Goal: Task Accomplishment & Management: Manage account settings

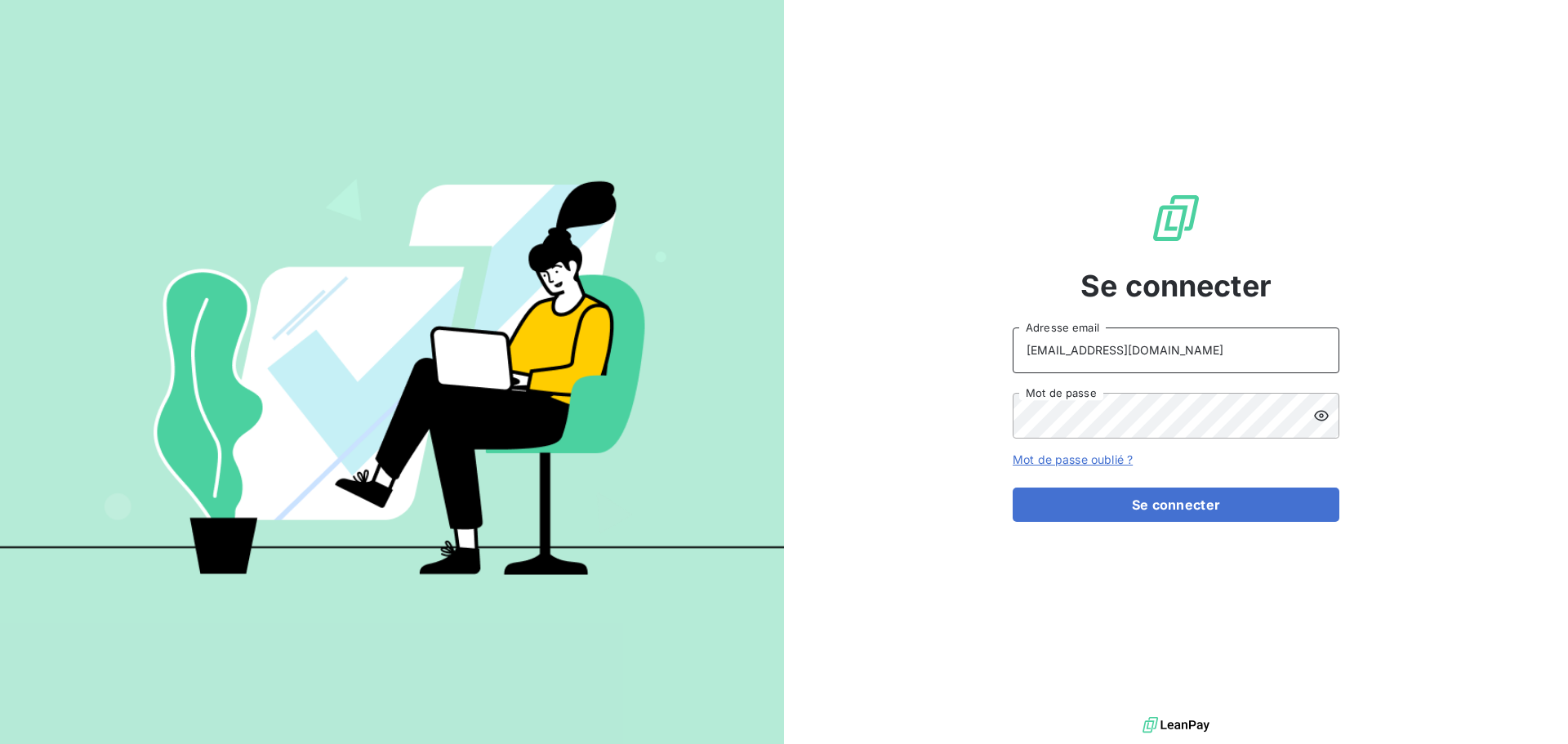
click at [1184, 358] on input "[EMAIL_ADDRESS][DOMAIN_NAME]" at bounding box center [1175, 350] width 326 height 45
type input "[EMAIL_ADDRESS][DOMAIN_NAME]"
click at [1207, 515] on button "Se connecter" at bounding box center [1175, 505] width 326 height 34
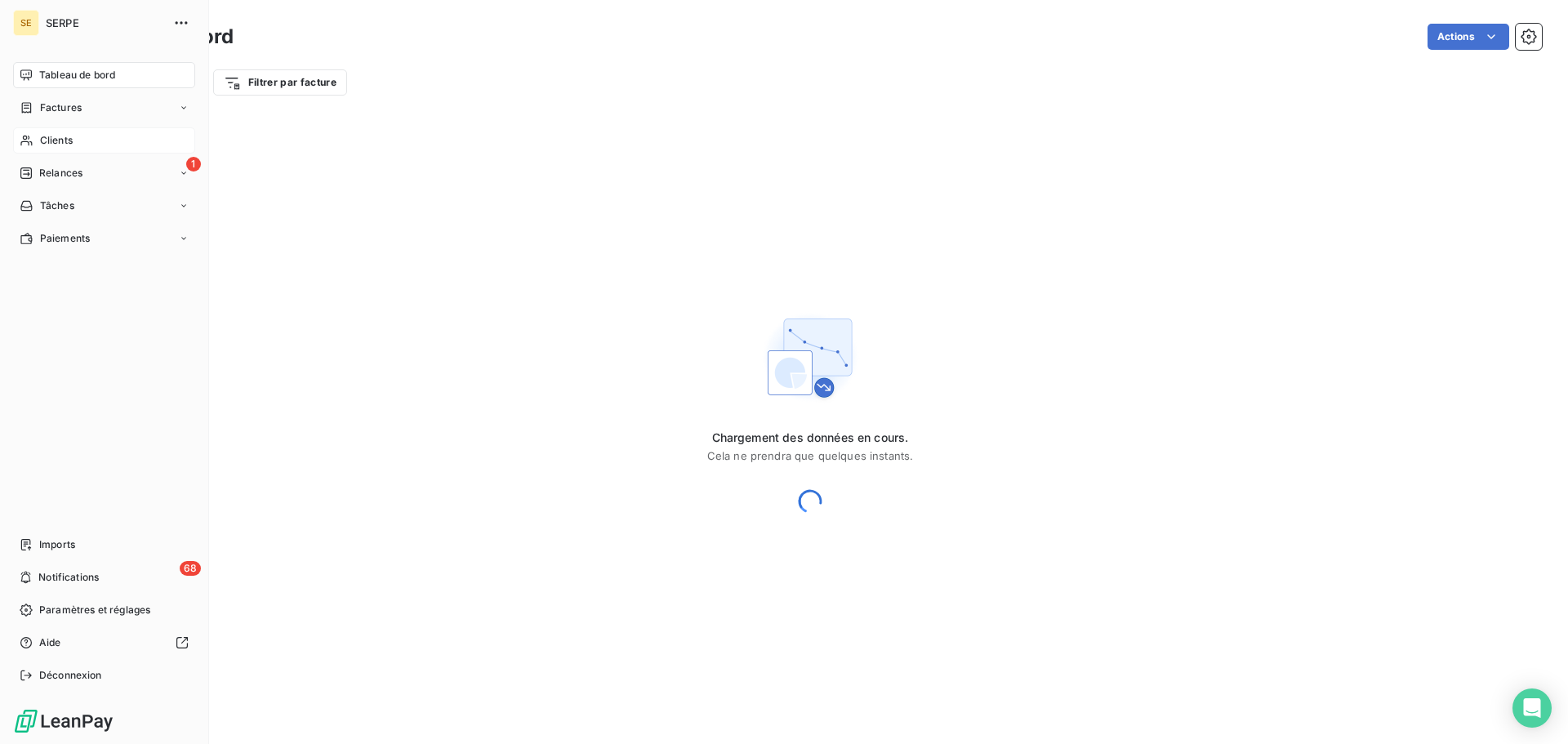
click at [48, 148] on div "Clients" at bounding box center [104, 141] width 182 height 27
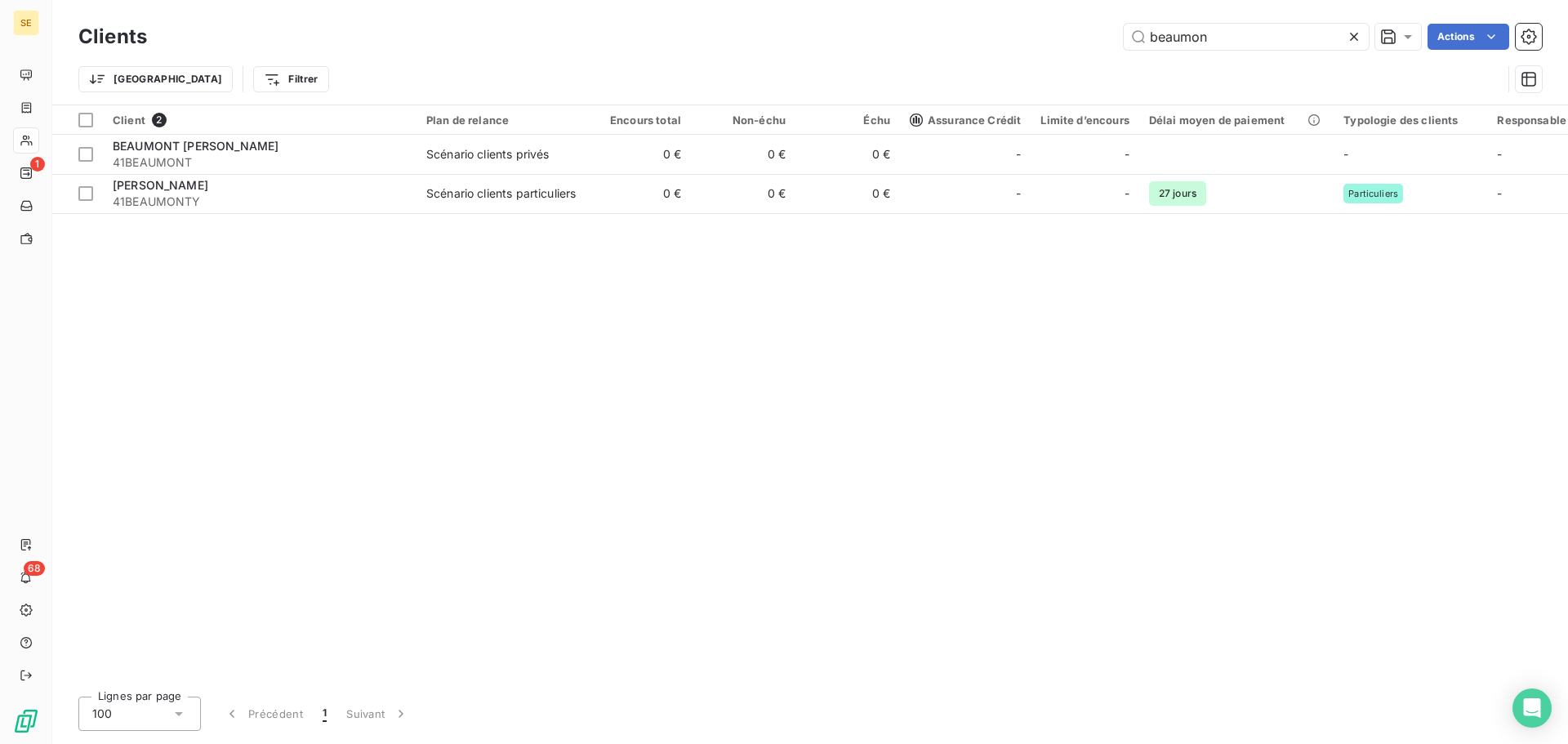
type input "beaumon"
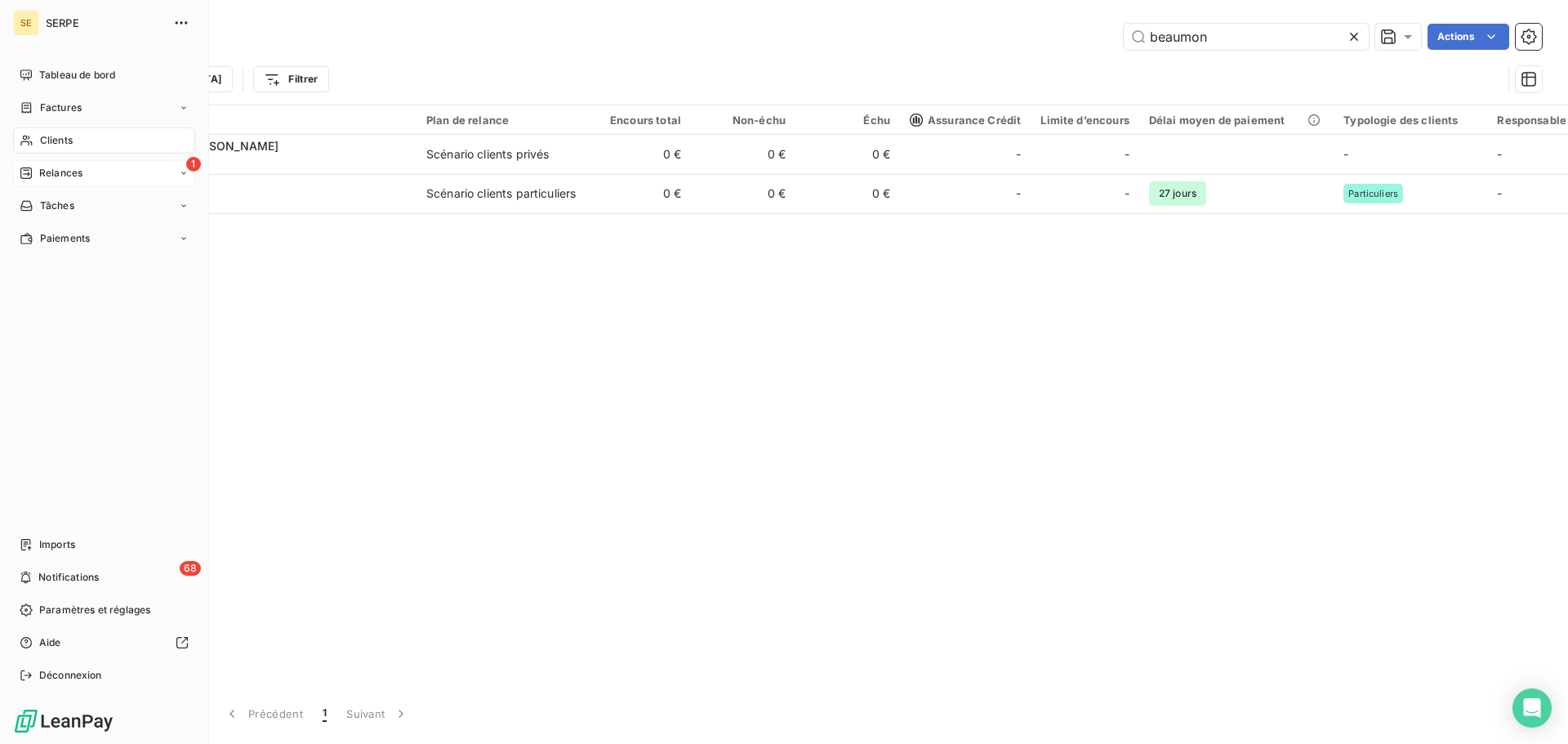
click at [47, 176] on span "Relances" at bounding box center [61, 173] width 44 height 15
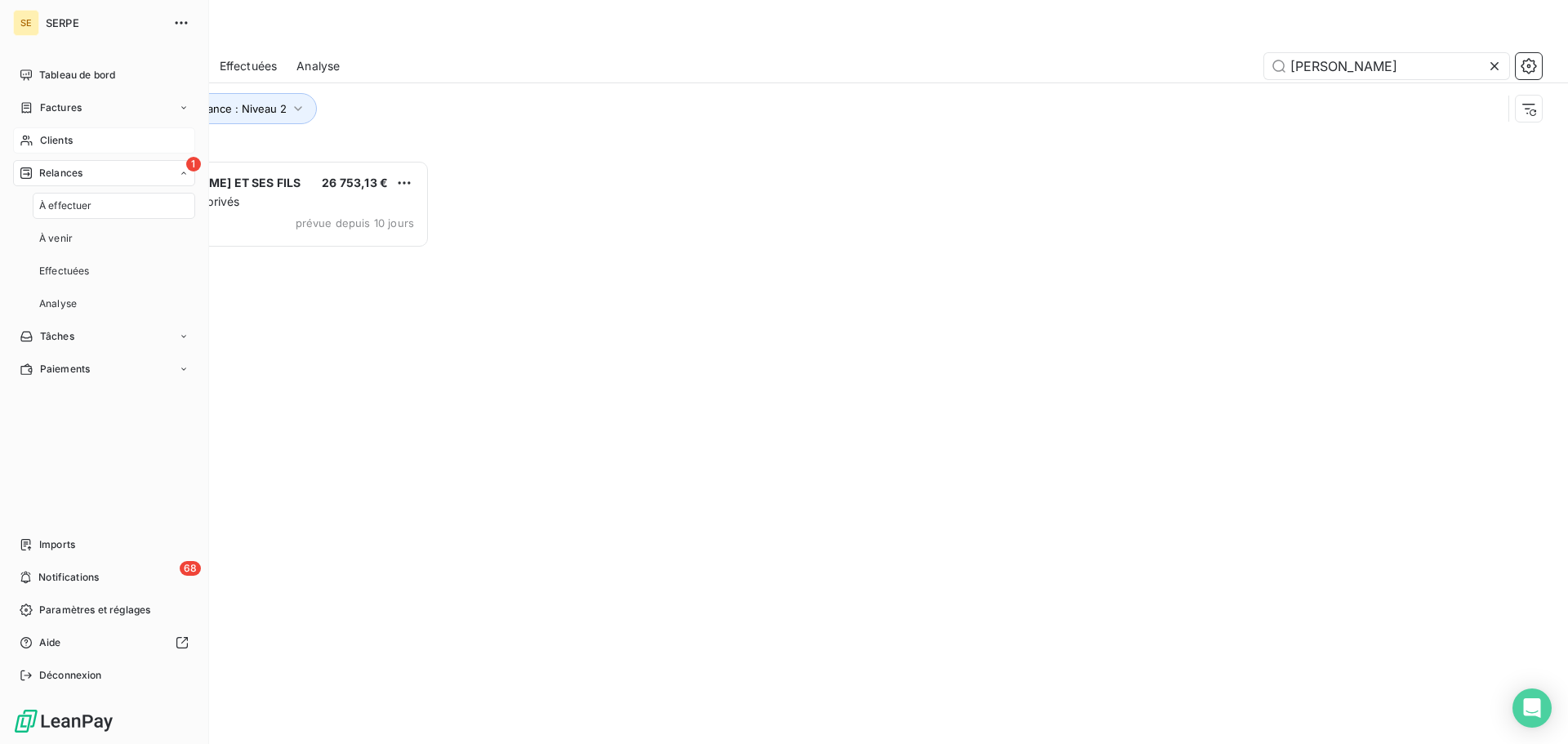
scroll to position [572, 339]
click at [65, 133] on span "Clients" at bounding box center [56, 141] width 33 height 15
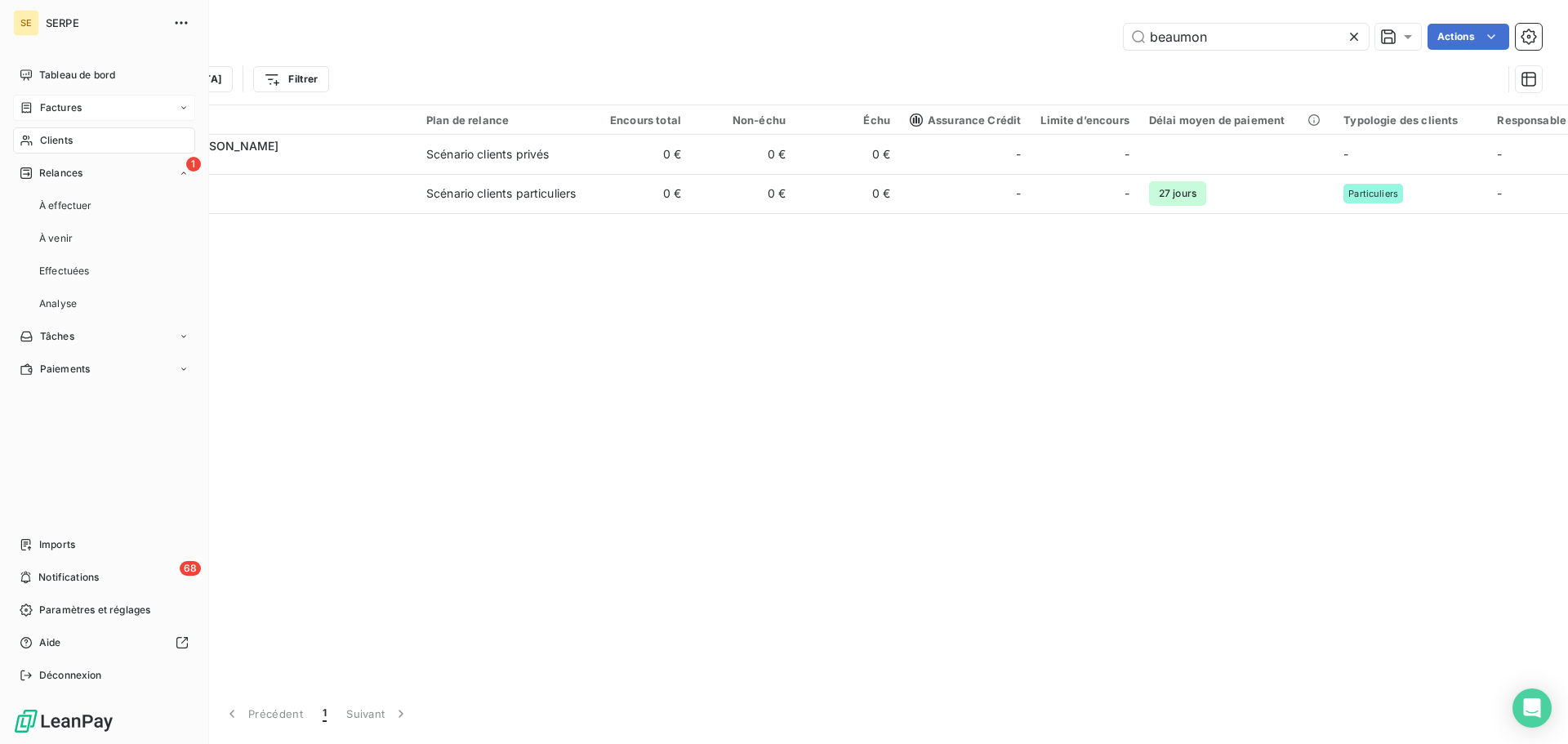
click at [75, 106] on span "Factures" at bounding box center [61, 108] width 42 height 15
click at [83, 241] on div "1 Relances" at bounding box center [104, 239] width 182 height 27
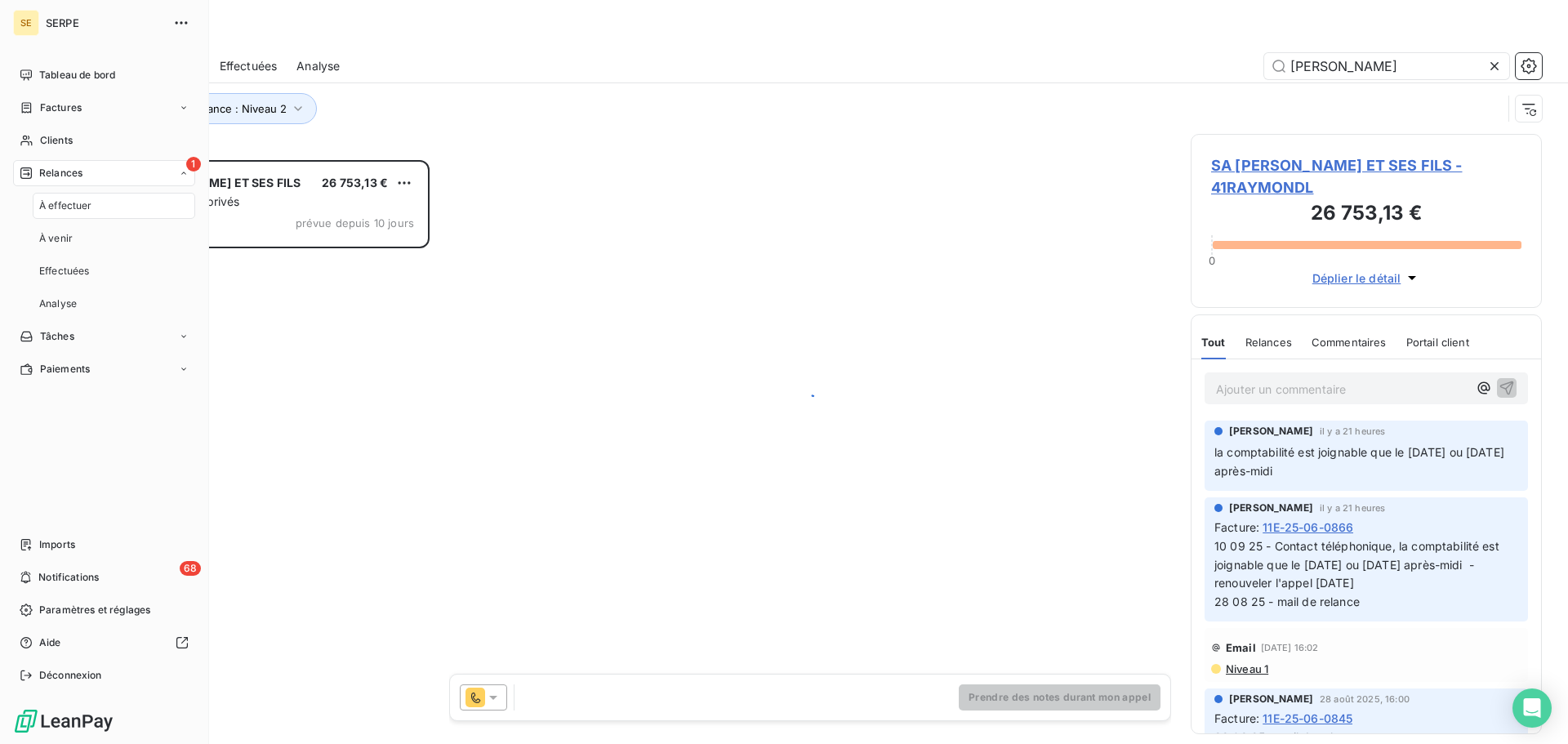
scroll to position [572, 339]
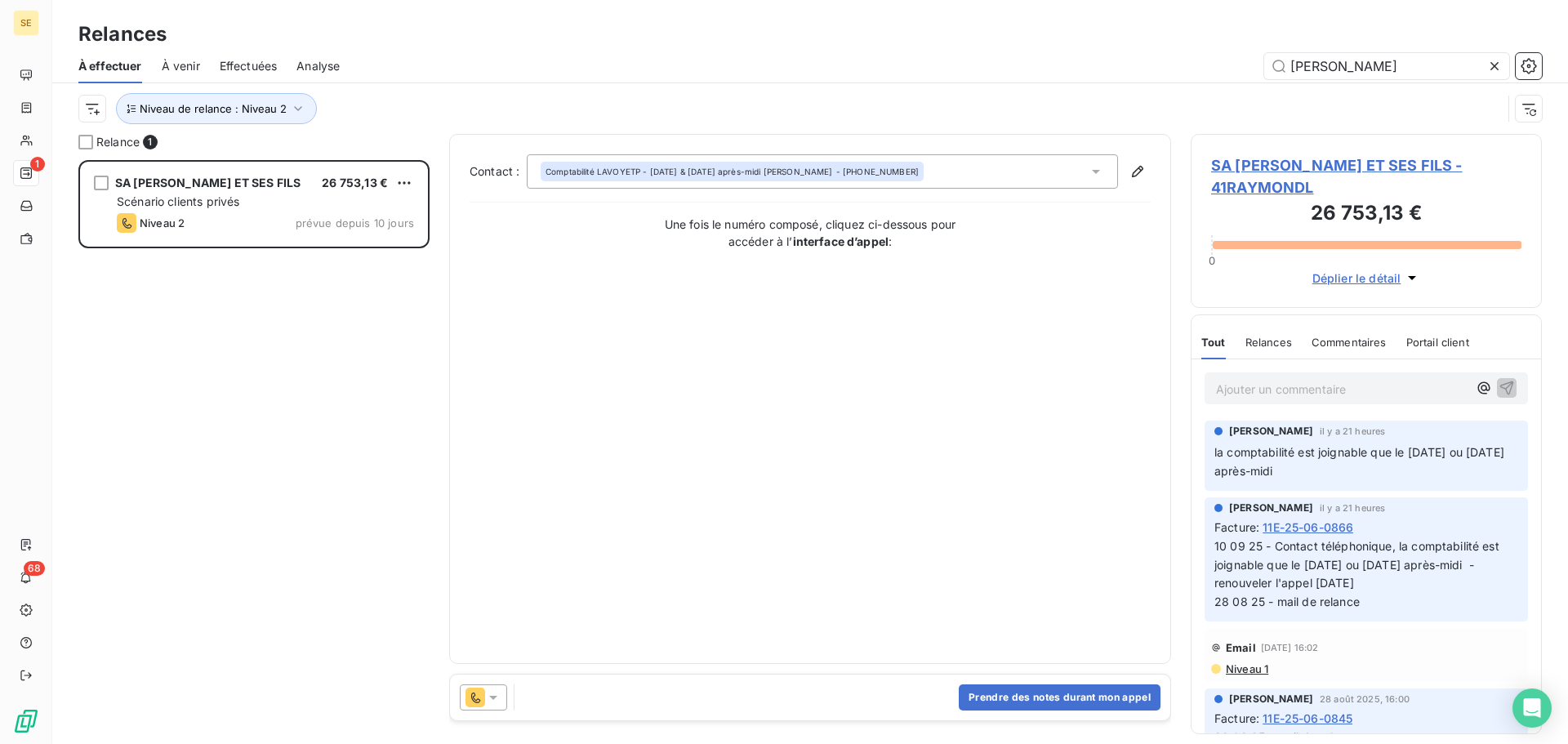
click at [1495, 71] on icon at bounding box center [1494, 65] width 16 height 16
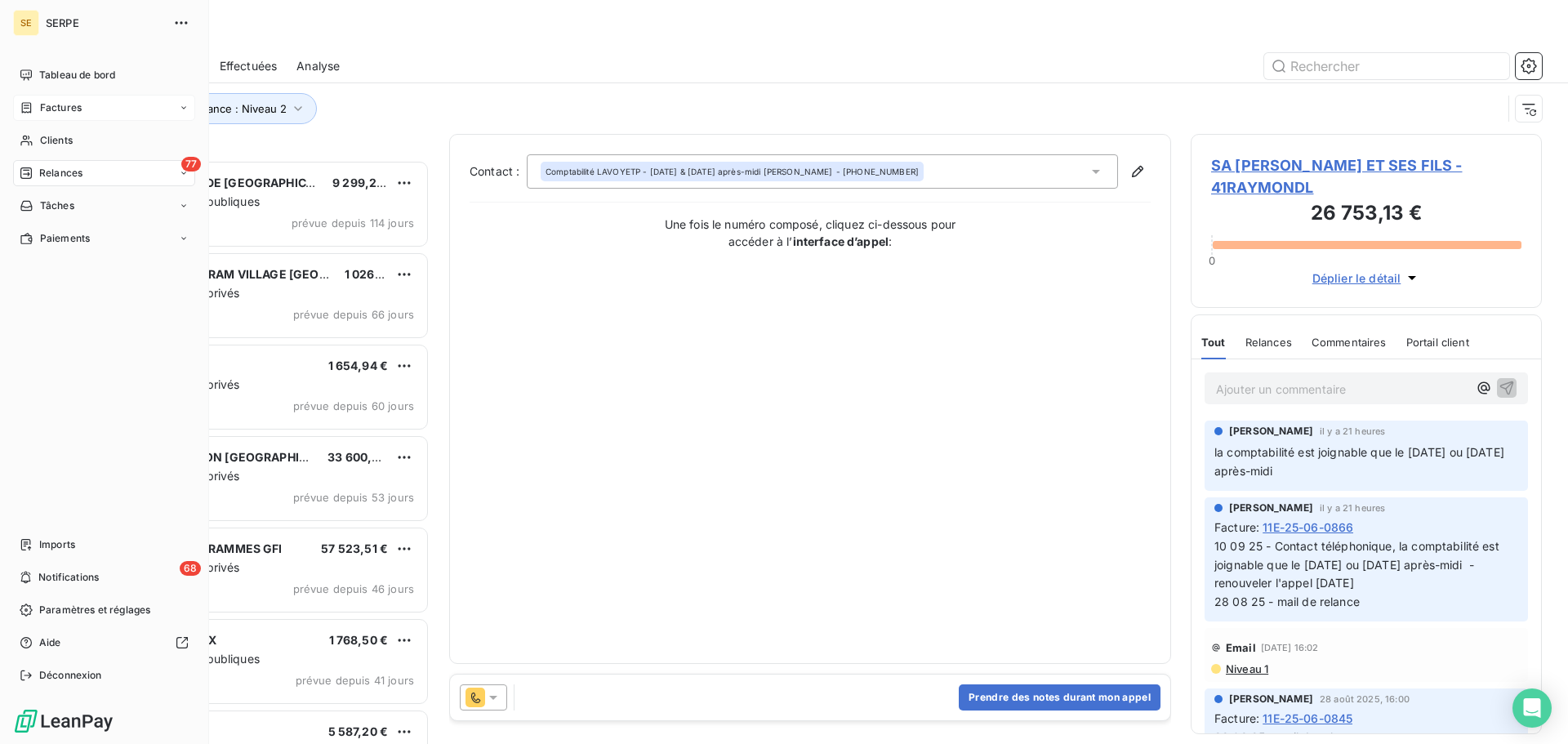
click at [37, 106] on div "Factures" at bounding box center [51, 108] width 62 height 15
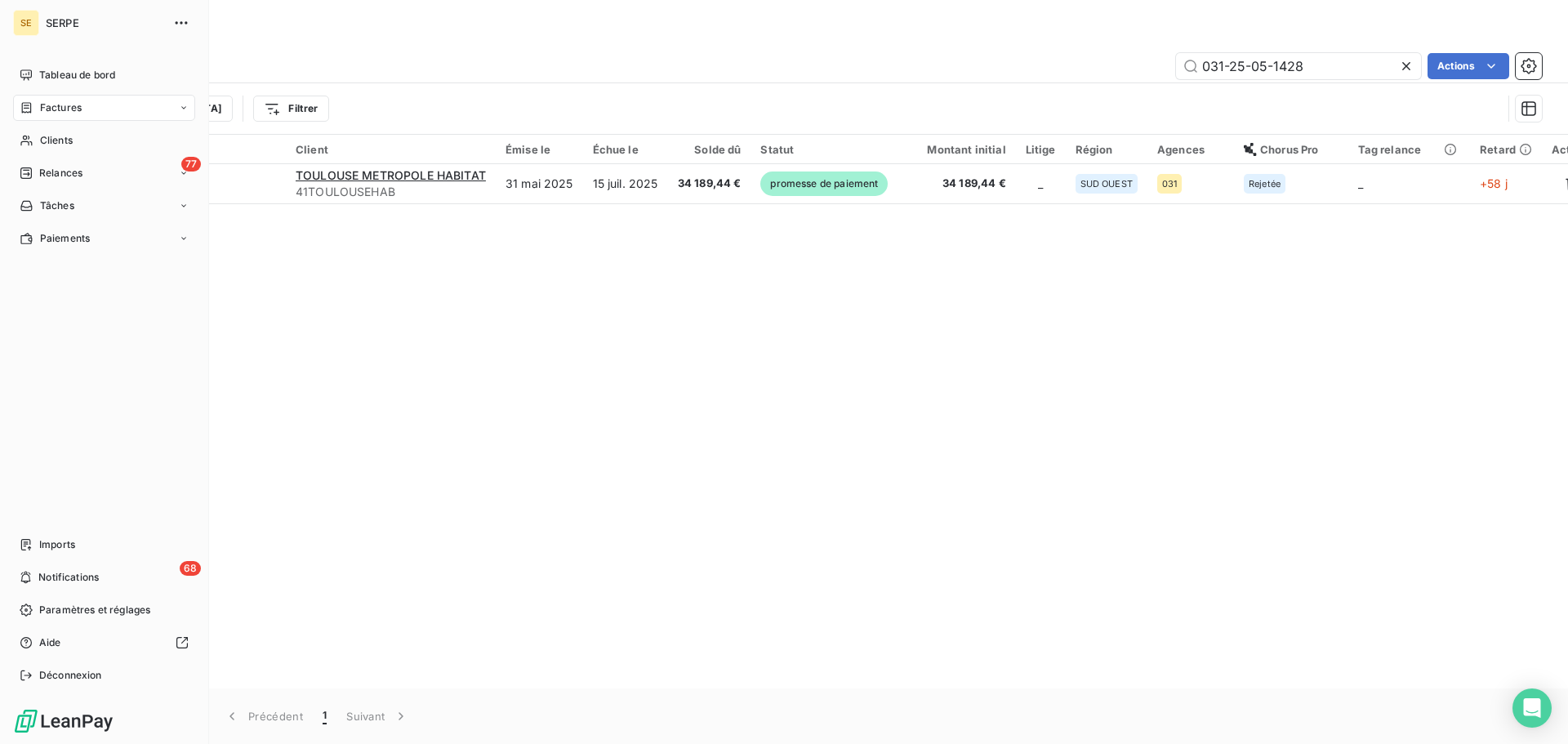
click at [50, 144] on span "Clients" at bounding box center [56, 141] width 33 height 15
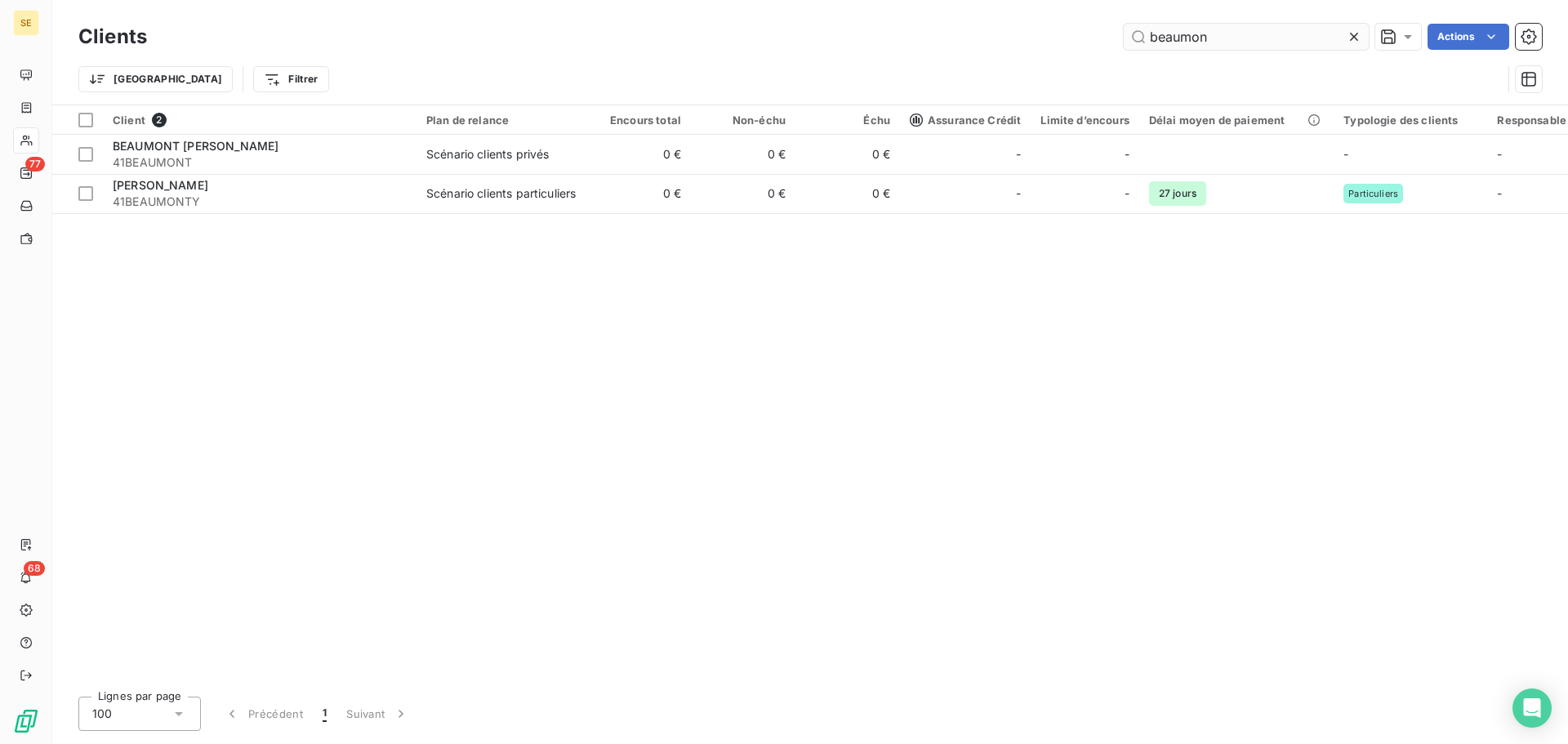
click at [1243, 36] on input "beaumon" at bounding box center [1246, 37] width 245 height 27
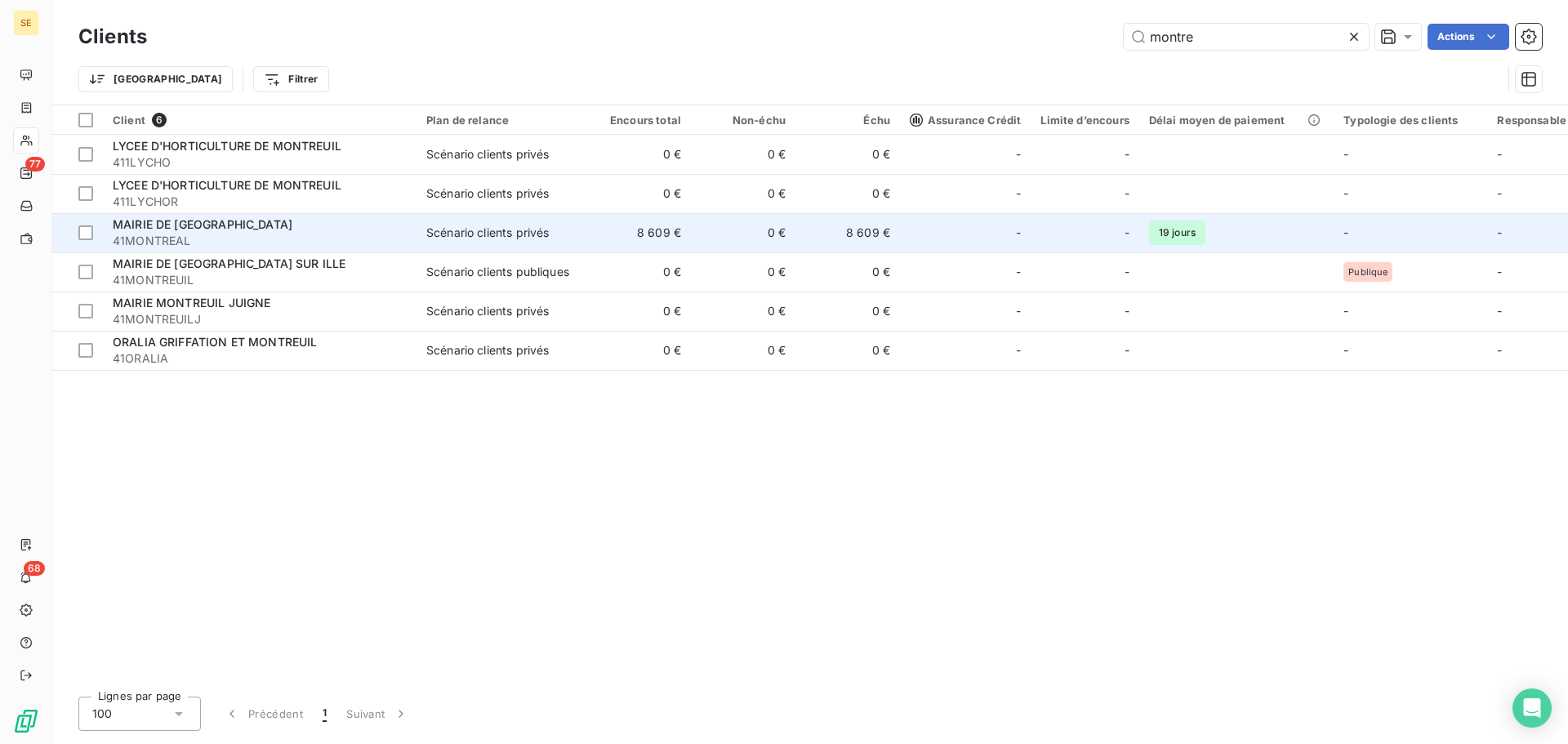
type input "montre"
click at [467, 239] on div "Scénario clients privés" at bounding box center [487, 232] width 122 height 16
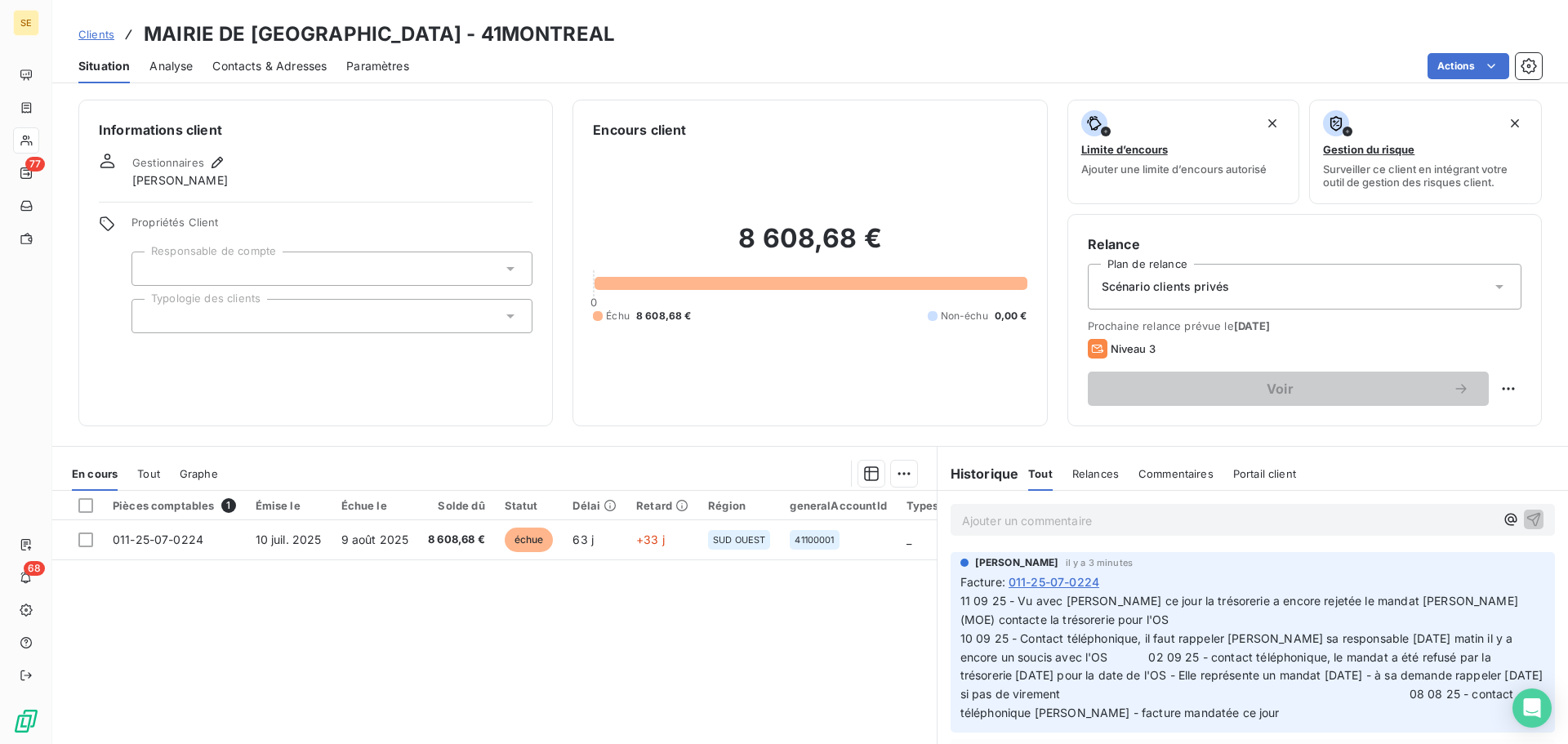
scroll to position [111, 0]
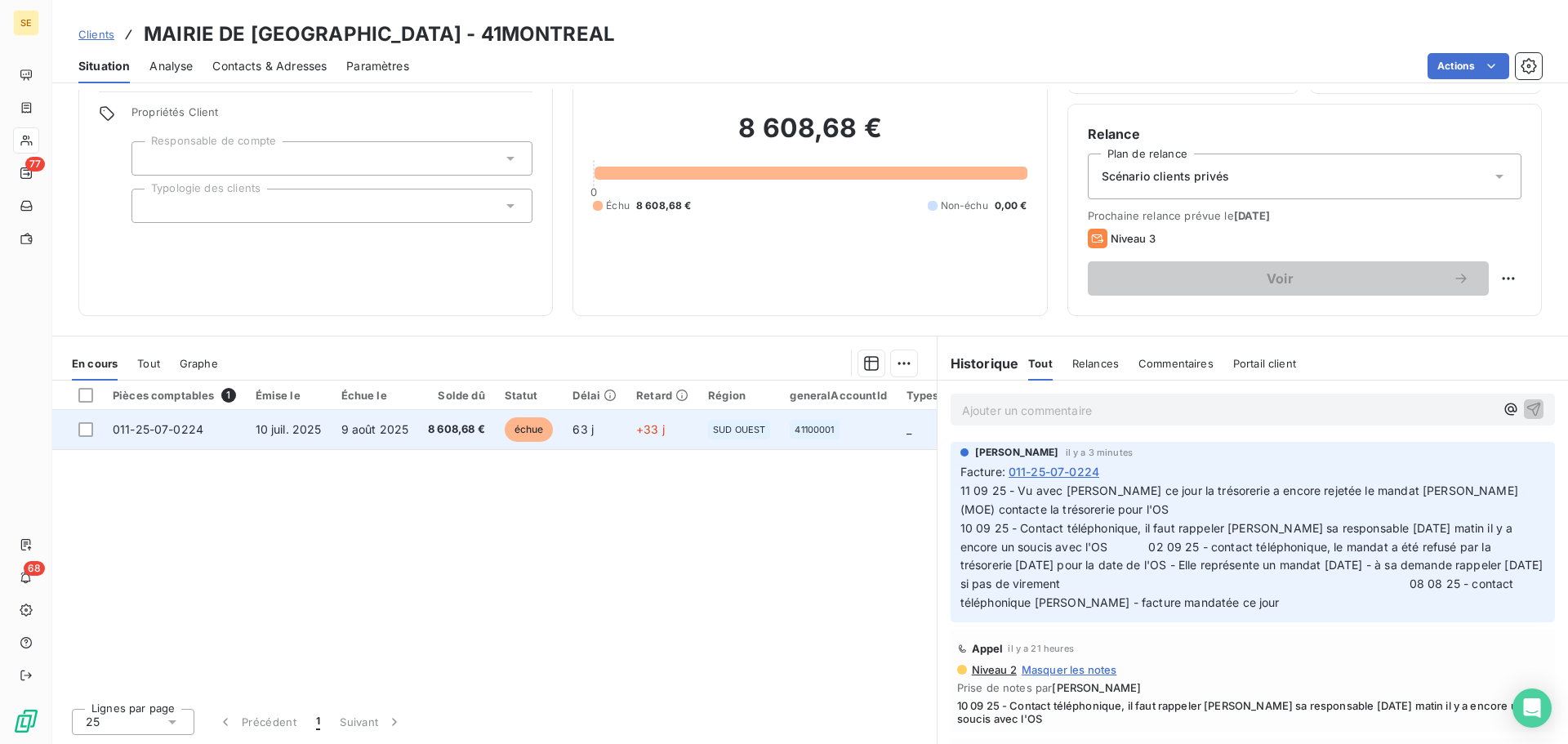
click at [311, 432] on span "10 juil. 2025" at bounding box center [289, 429] width 66 height 14
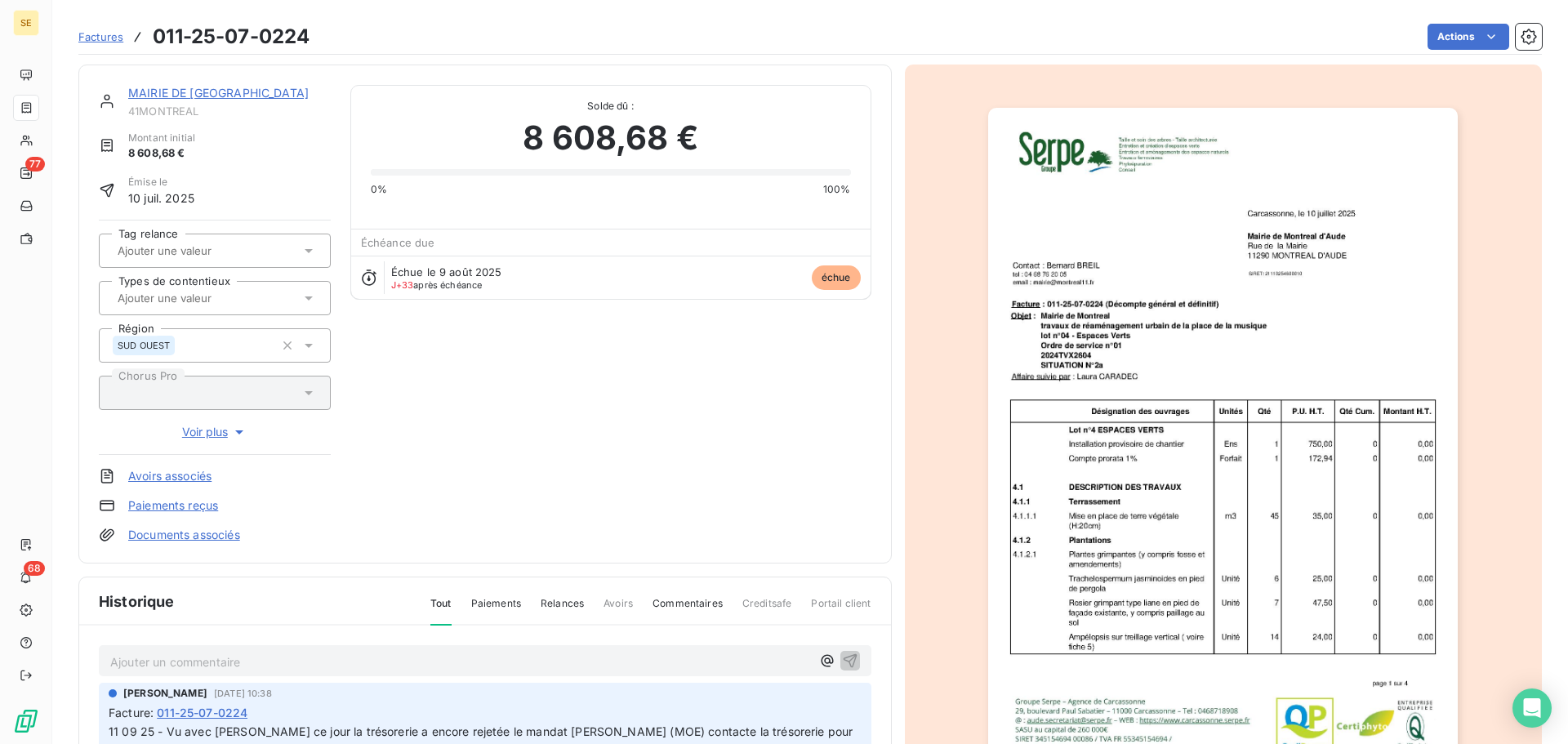
scroll to position [239, 0]
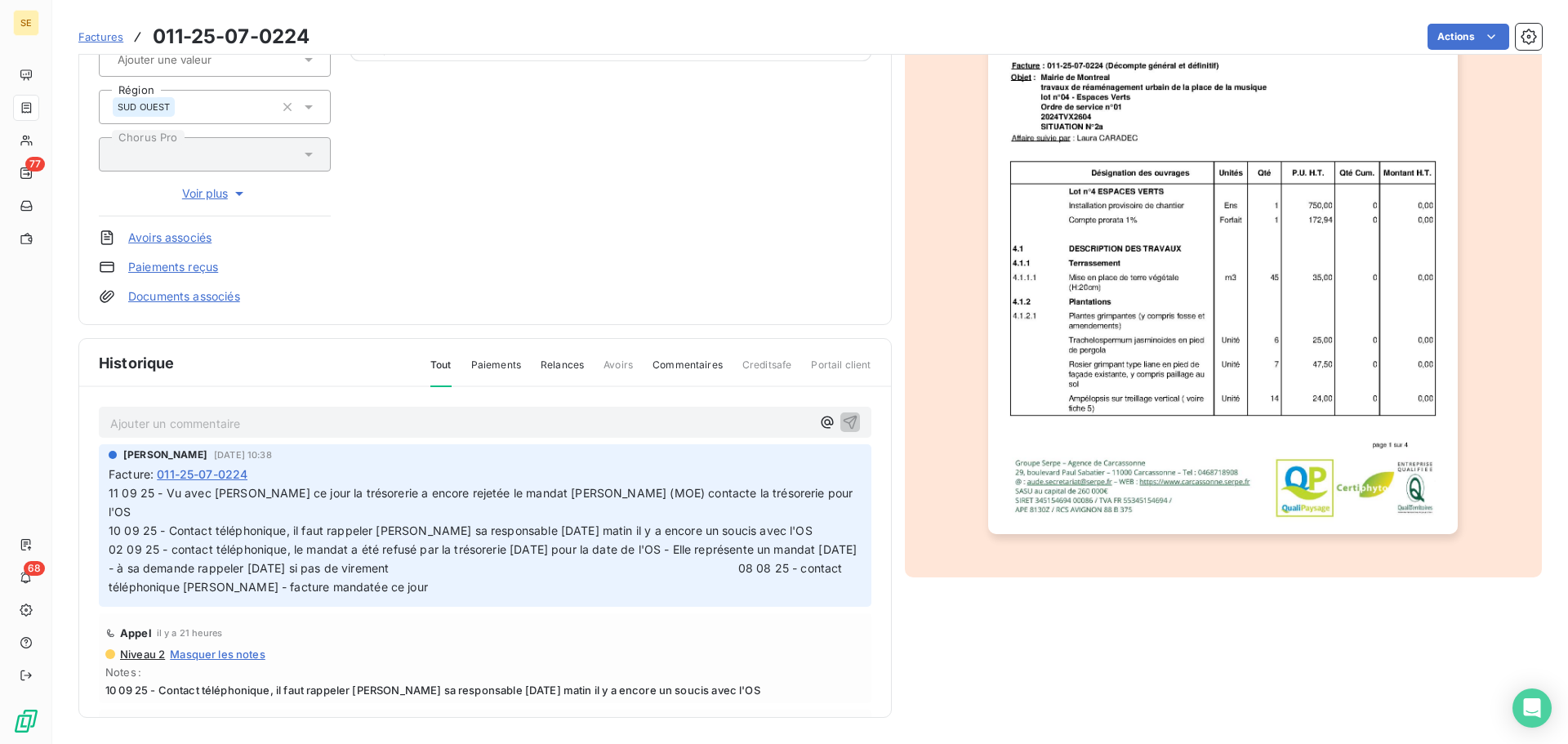
click at [150, 517] on span "11 09 25 - Vu avec [PERSON_NAME] ce jour la trésorerie a encore rejetée le mand…" at bounding box center [484, 540] width 752 height 107
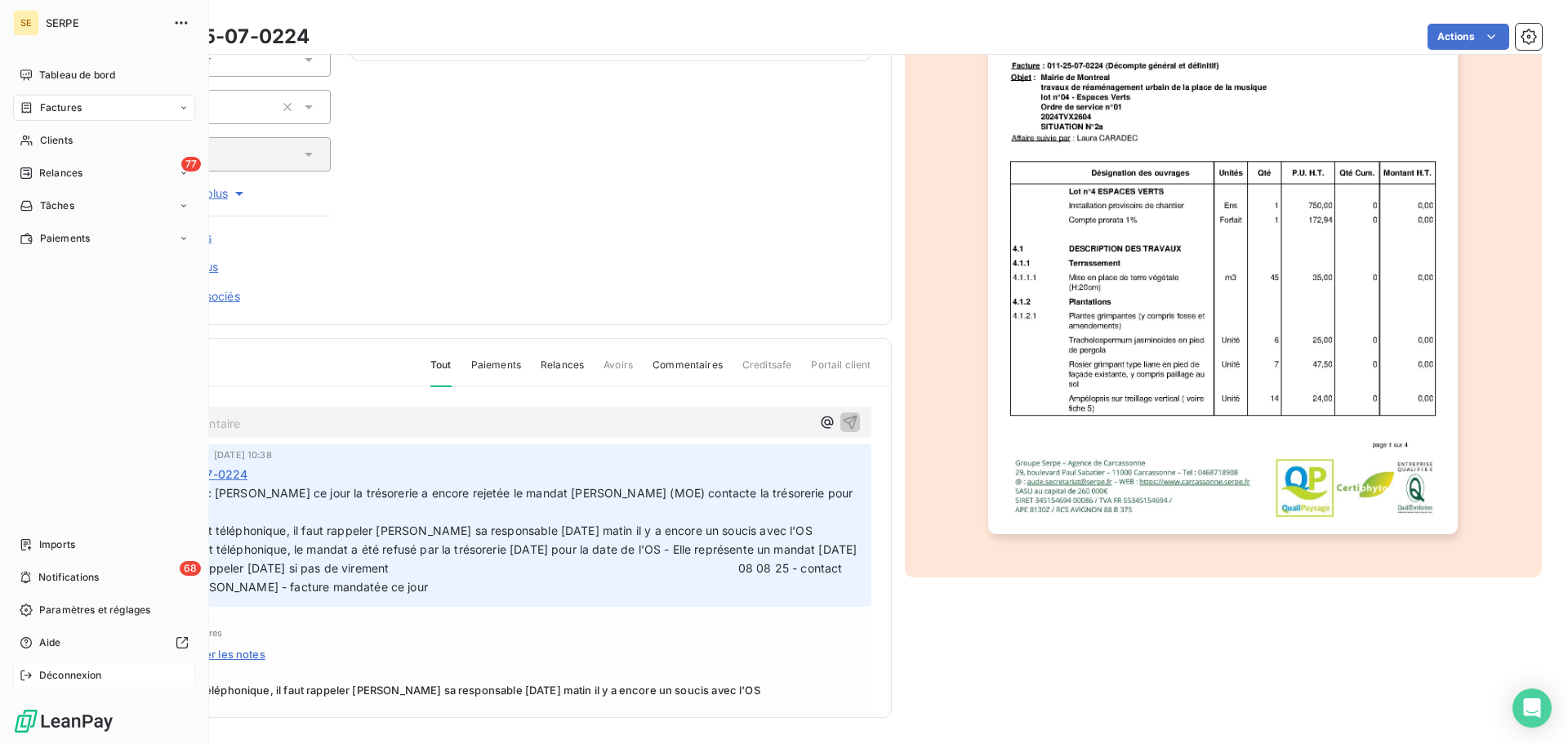
click at [49, 686] on div "Déconnexion" at bounding box center [104, 676] width 182 height 27
